Goal: Register for event/course

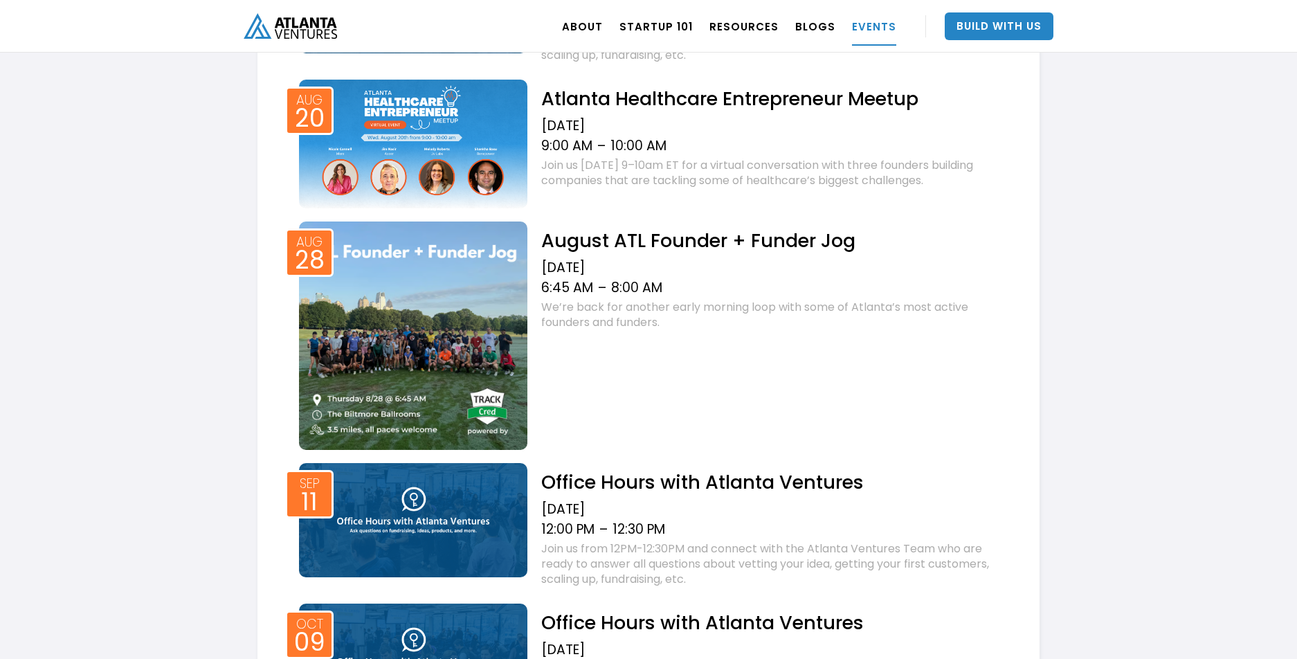
scroll to position [718, 0]
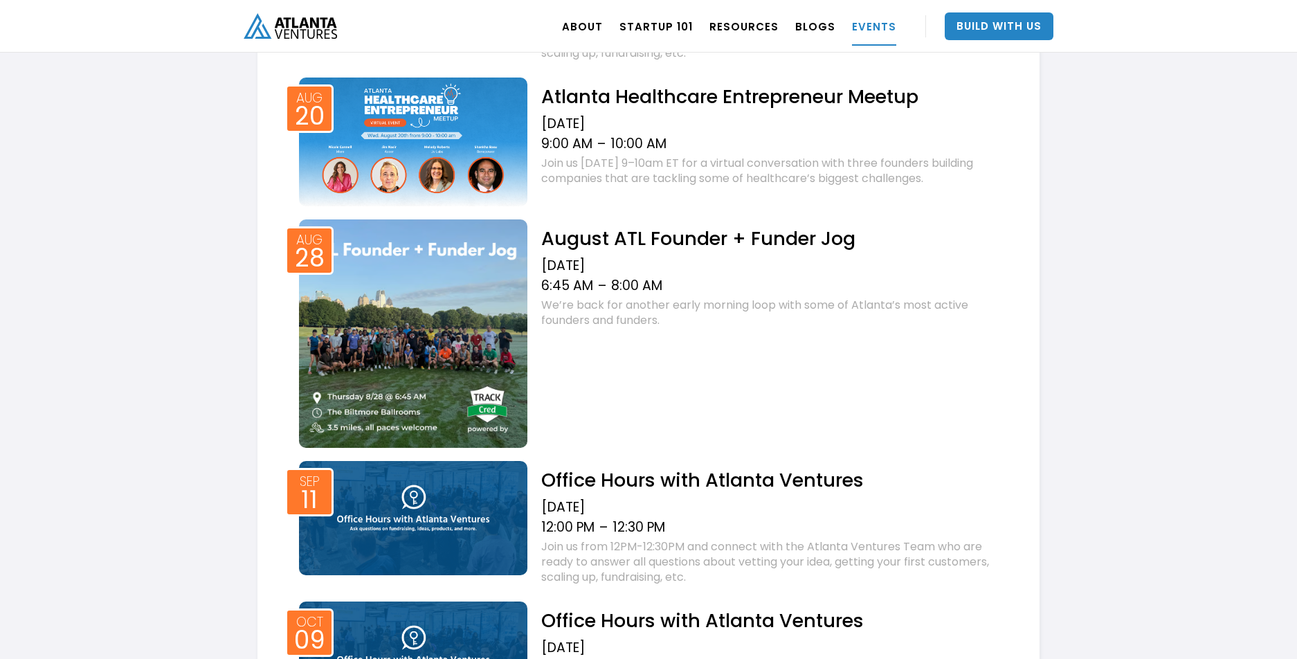
click at [778, 233] on h2 "August ATL Founder + Funder Jog" at bounding box center [773, 238] width 464 height 24
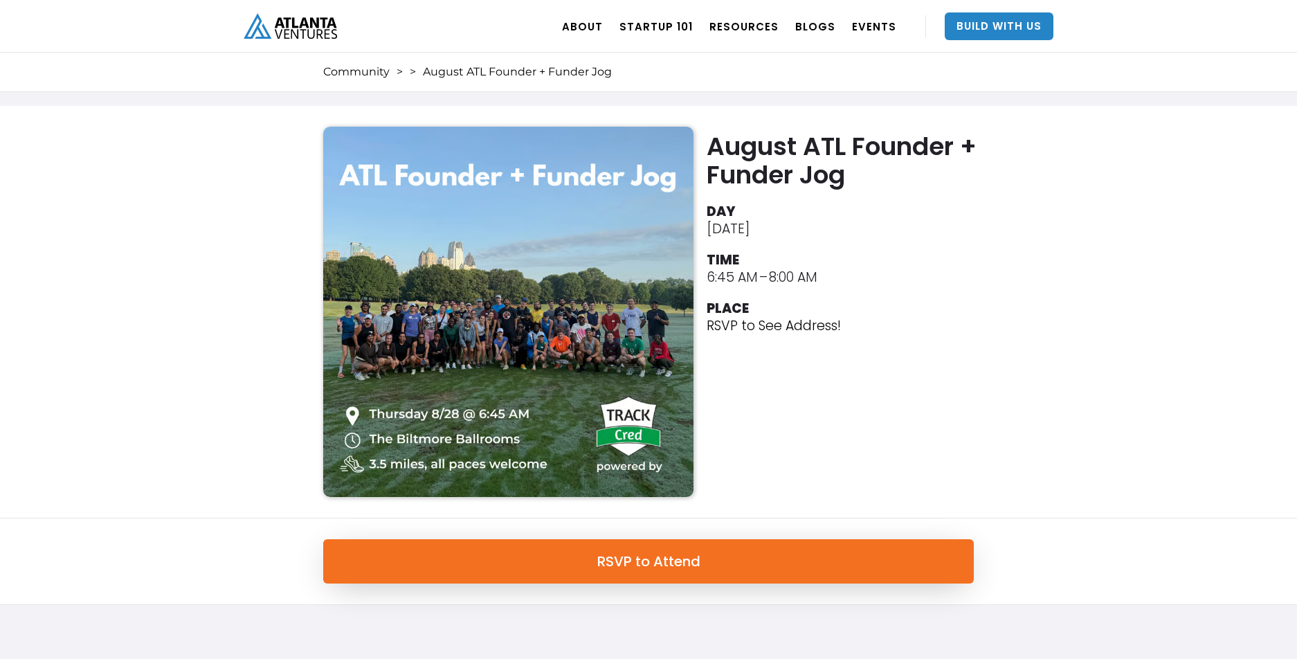
click at [450, 238] on img at bounding box center [508, 312] width 370 height 370
drag, startPoint x: 707, startPoint y: 278, endPoint x: 903, endPoint y: 282, distance: 196.6
click at [903, 282] on li "TIME 6:45 AM – 8:00 AM" at bounding box center [844, 267] width 274 height 38
drag, startPoint x: 877, startPoint y: 280, endPoint x: 864, endPoint y: 266, distance: 18.6
click at [875, 277] on li "TIME 6:45 AM – 8:00 AM" at bounding box center [844, 267] width 274 height 38
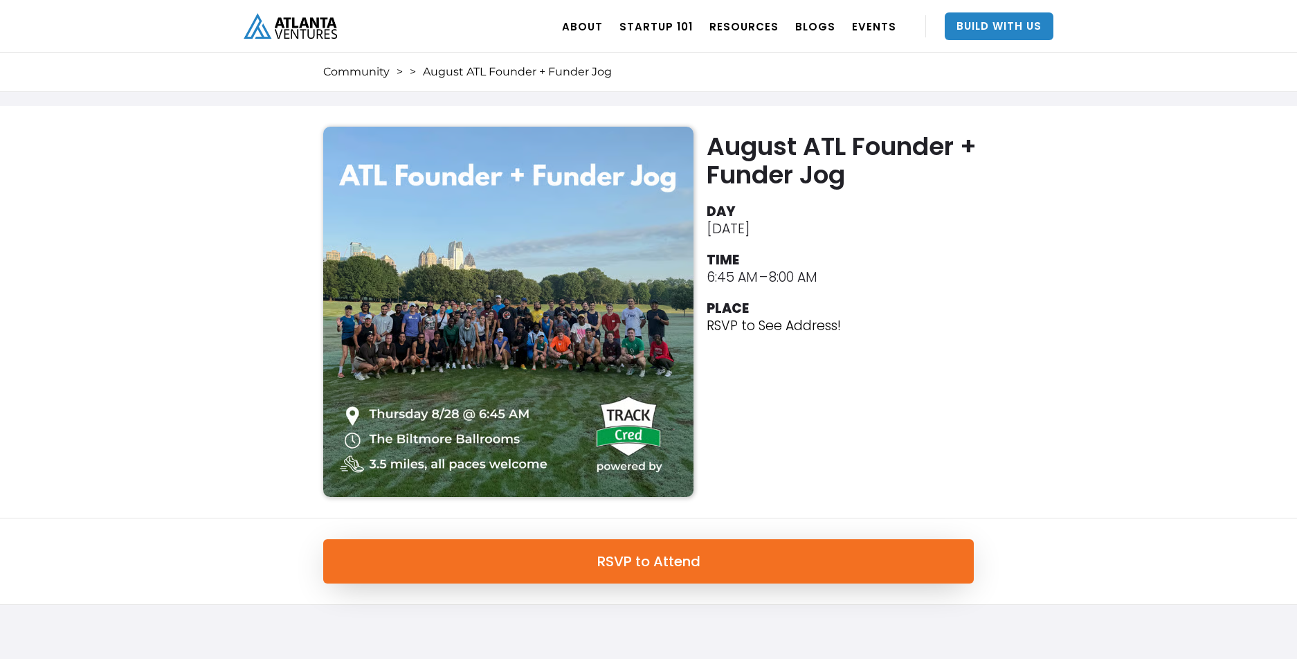
click at [864, 266] on li "TIME 6:45 AM – 8:00 AM" at bounding box center [844, 267] width 274 height 38
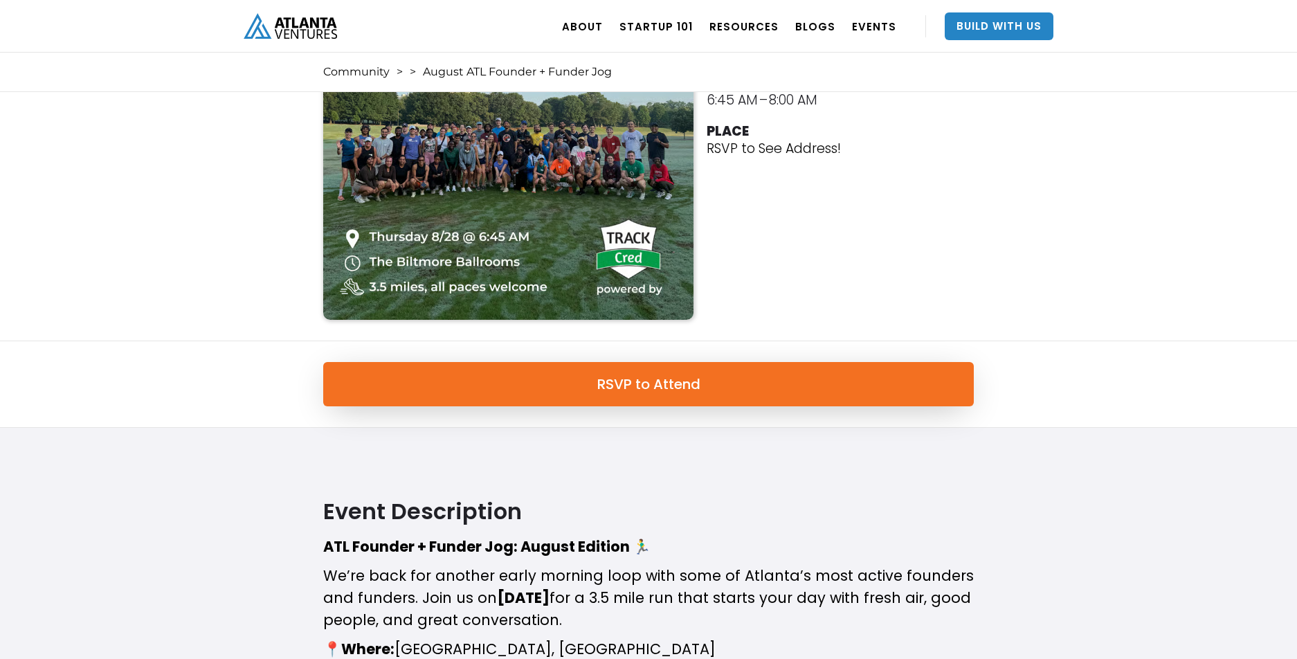
scroll to position [179, 0]
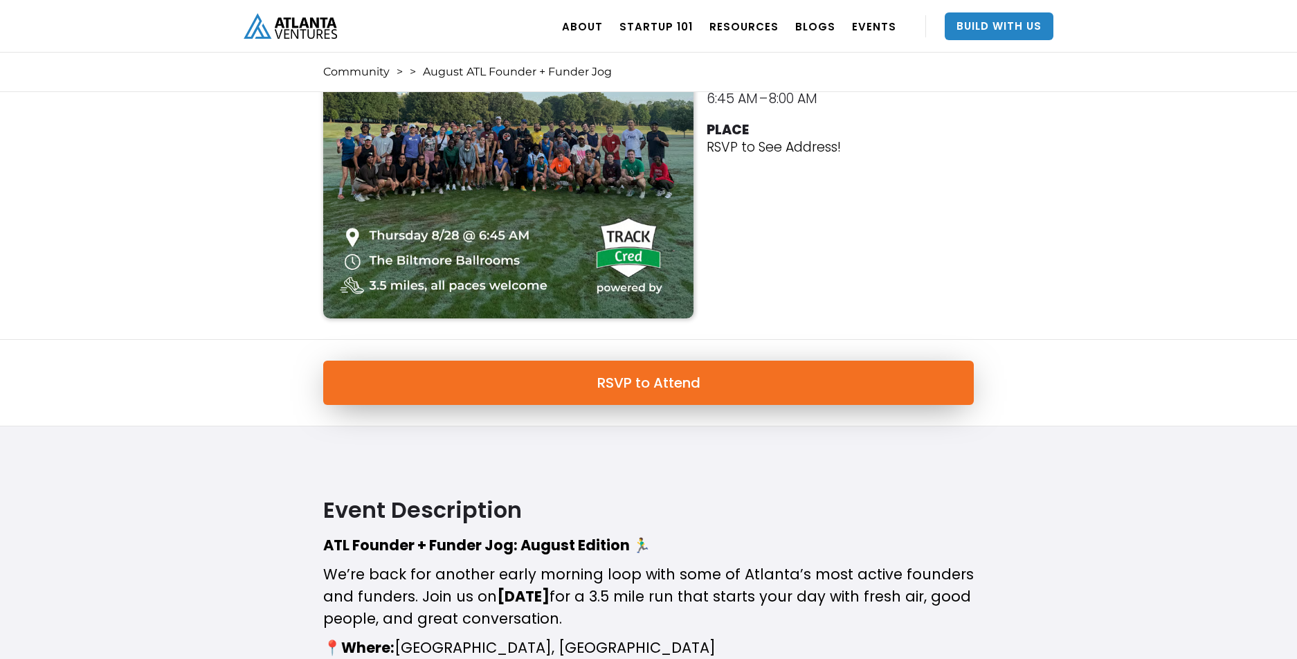
click at [639, 383] on link "RSVP to Attend" at bounding box center [648, 383] width 650 height 44
